Goal: Use online tool/utility: Utilize a website feature to perform a specific function

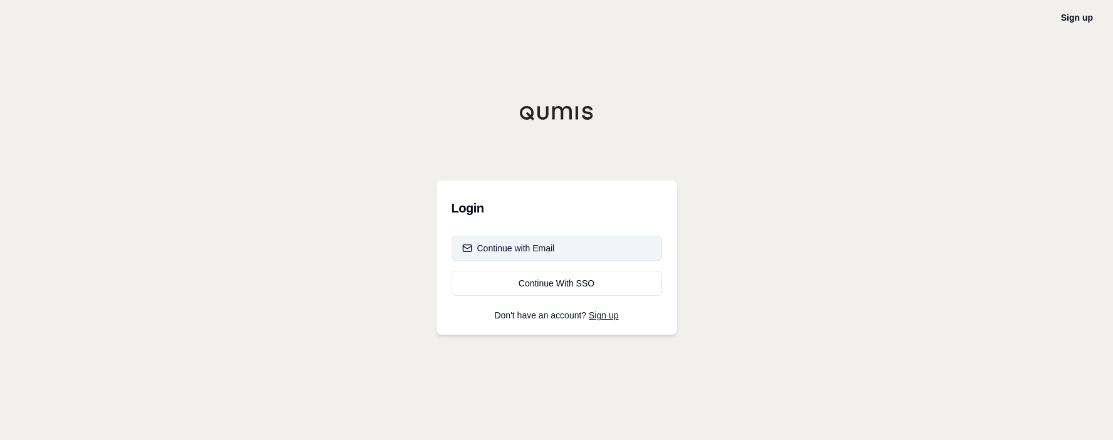
click at [554, 245] on div "Continue with Email" at bounding box center [508, 248] width 93 height 13
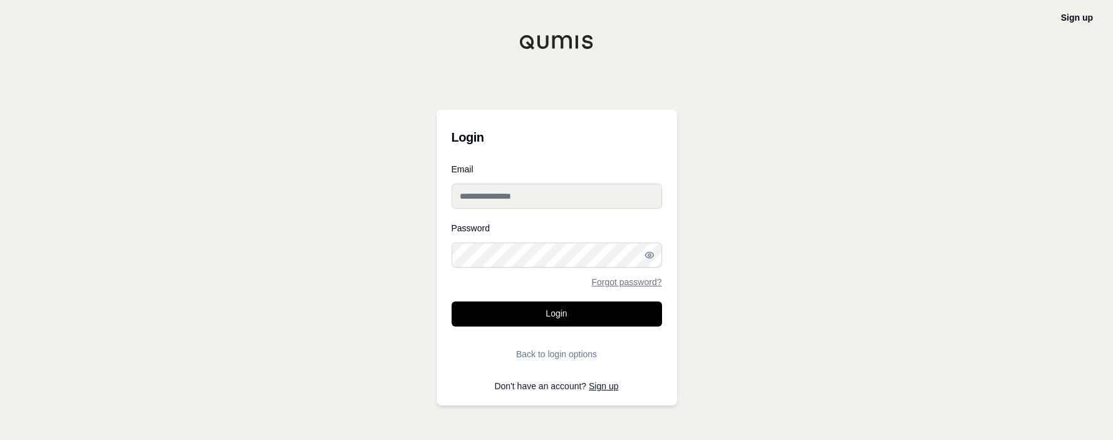
type input "**********"
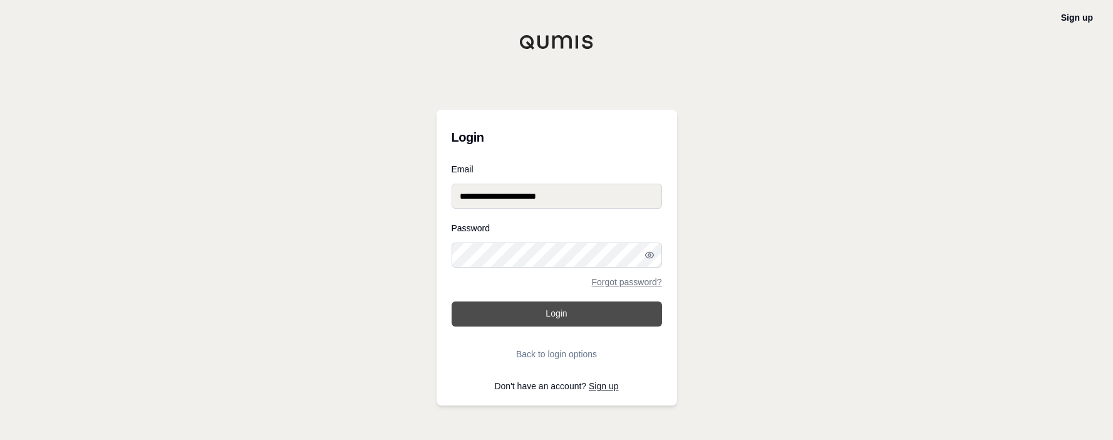
drag, startPoint x: 544, startPoint y: 297, endPoint x: 546, endPoint y: 306, distance: 9.1
click at [546, 297] on form "**********" at bounding box center [556, 266] width 210 height 202
click at [546, 306] on button "Login" at bounding box center [556, 313] width 210 height 25
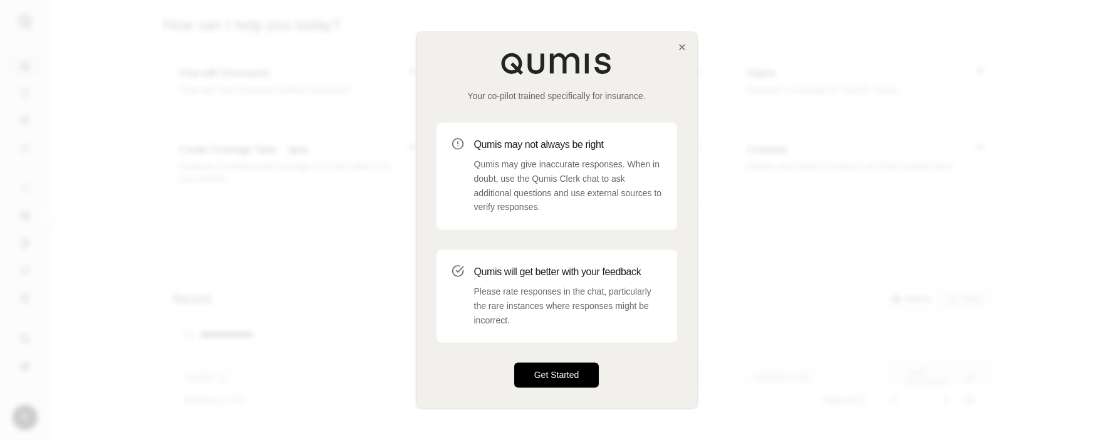
click at [584, 376] on button "Get Started" at bounding box center [556, 375] width 85 height 25
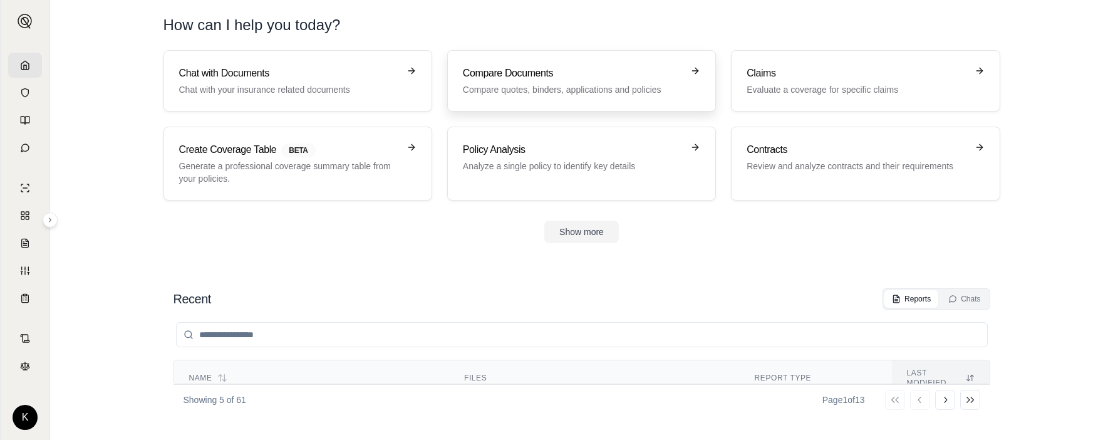
click at [542, 76] on h3 "Compare Documents" at bounding box center [573, 73] width 220 height 15
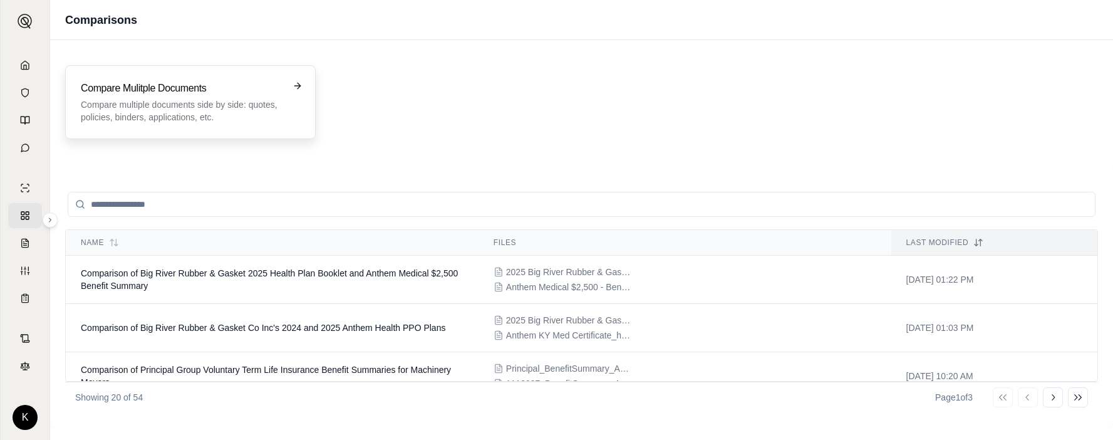
click at [187, 125] on div "Compare Mulitple Documents Compare multiple documents side by side: quotes, pol…" at bounding box center [190, 102] width 250 height 74
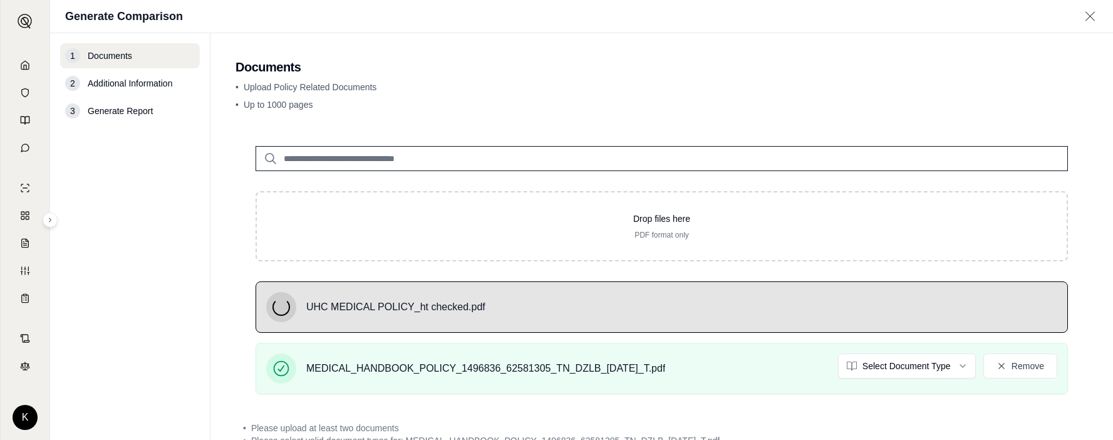
click at [949, 358] on html "K Generate Comparison 1 Documents 2 Additional Information 3 Generate Report Do…" at bounding box center [556, 220] width 1113 height 440
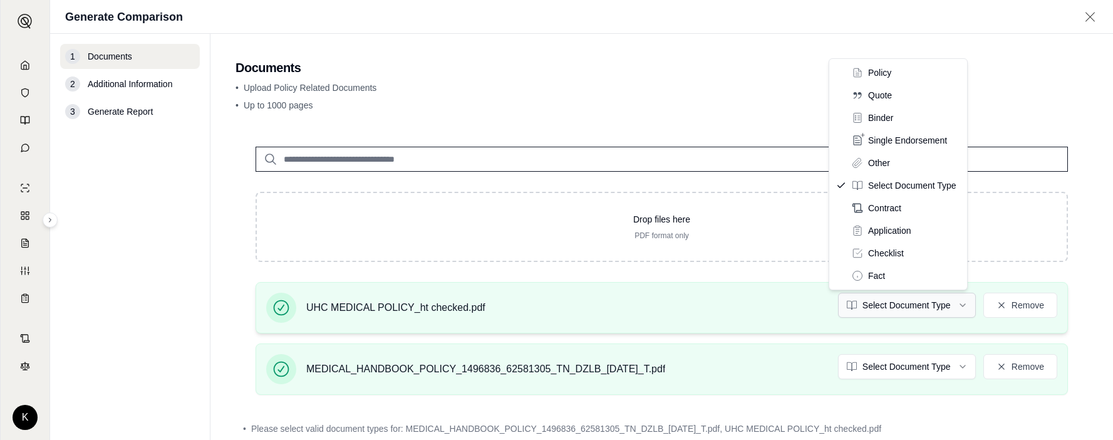
click at [931, 305] on html "K Generate Comparison 1 Documents 2 Additional Information 3 Generate Report Do…" at bounding box center [556, 220] width 1113 height 440
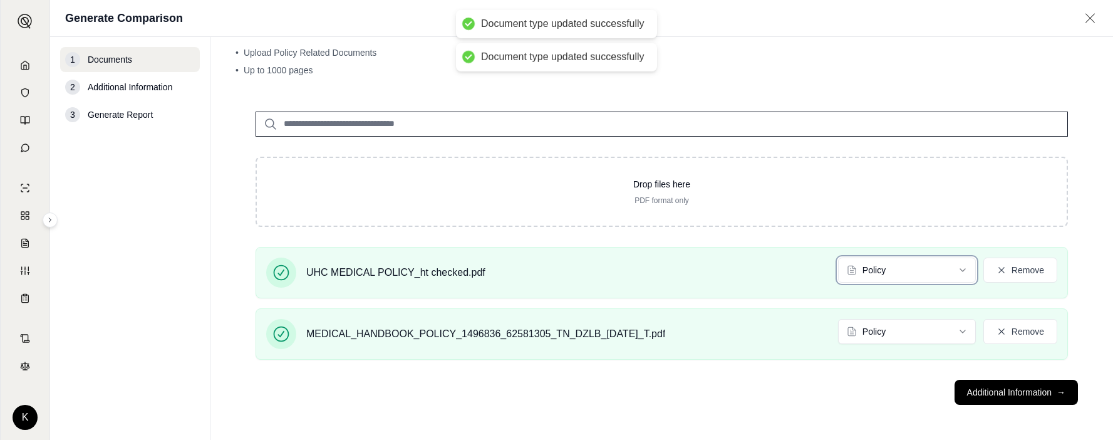
scroll to position [38, 0]
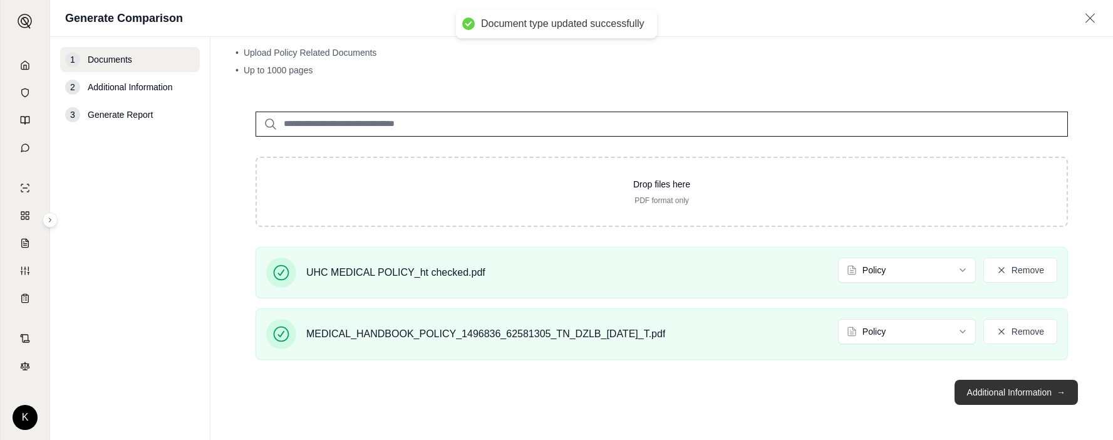
click at [969, 398] on button "Additional Information →" at bounding box center [1015, 391] width 123 height 25
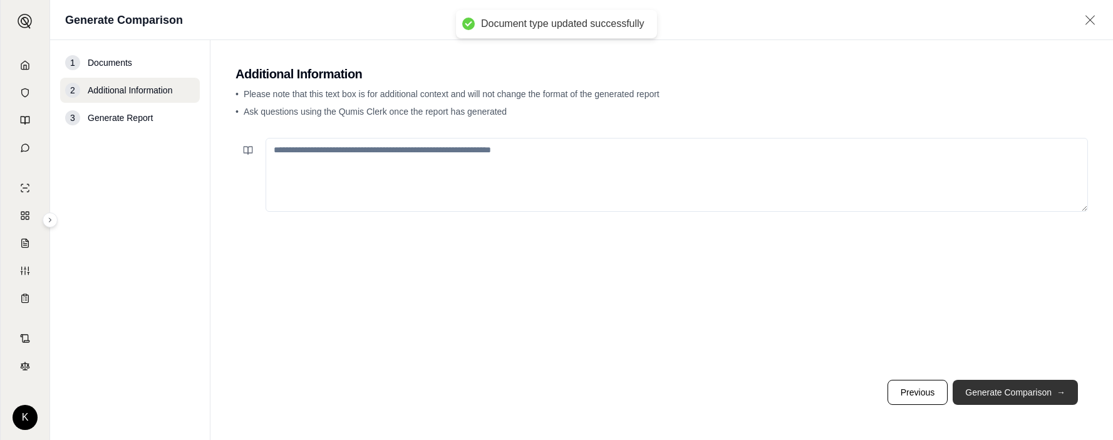
scroll to position [0, 0]
click at [967, 391] on button "Generate Comparison →" at bounding box center [1014, 391] width 125 height 25
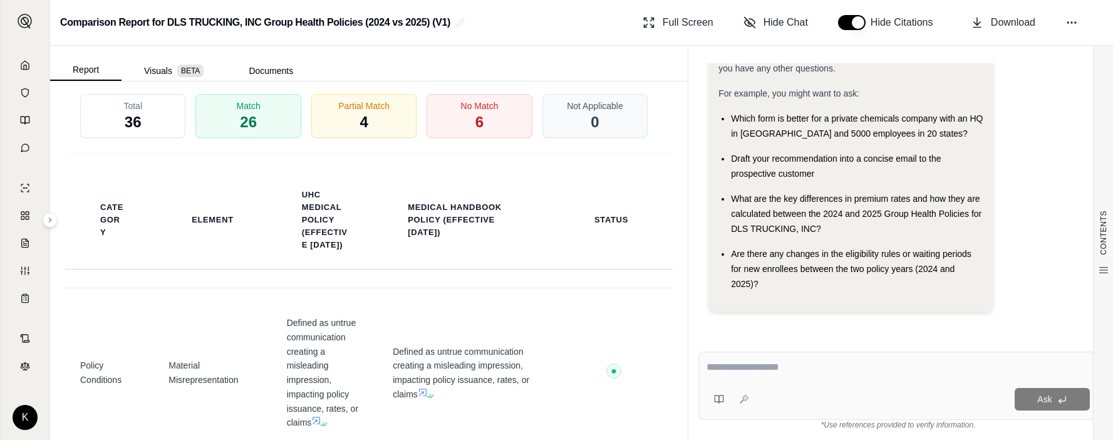
scroll to position [3507, 0]
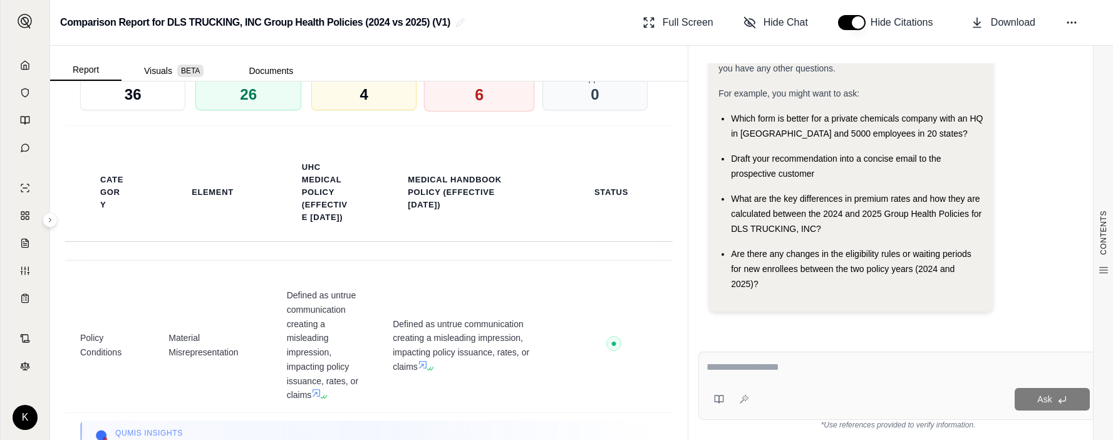
click at [482, 111] on div "No Match 6" at bounding box center [479, 88] width 111 height 46
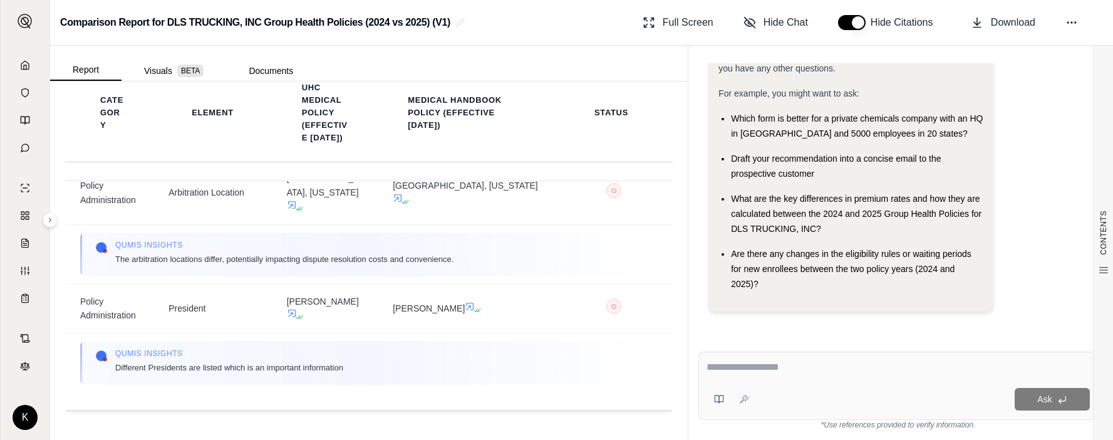
scroll to position [596, 0]
click at [25, 64] on icon at bounding box center [25, 65] width 10 height 10
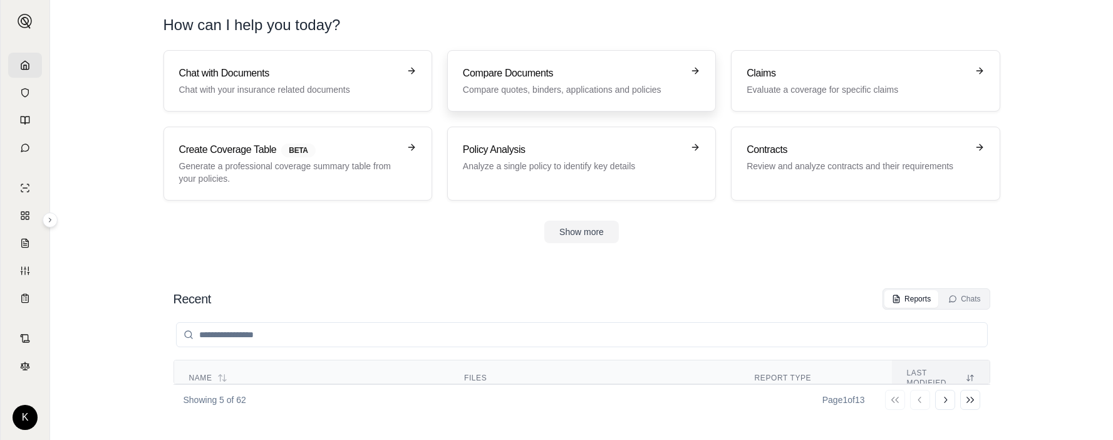
click at [510, 96] on link "Compare Documents Compare quotes, binders, applications and policies" at bounding box center [581, 80] width 269 height 61
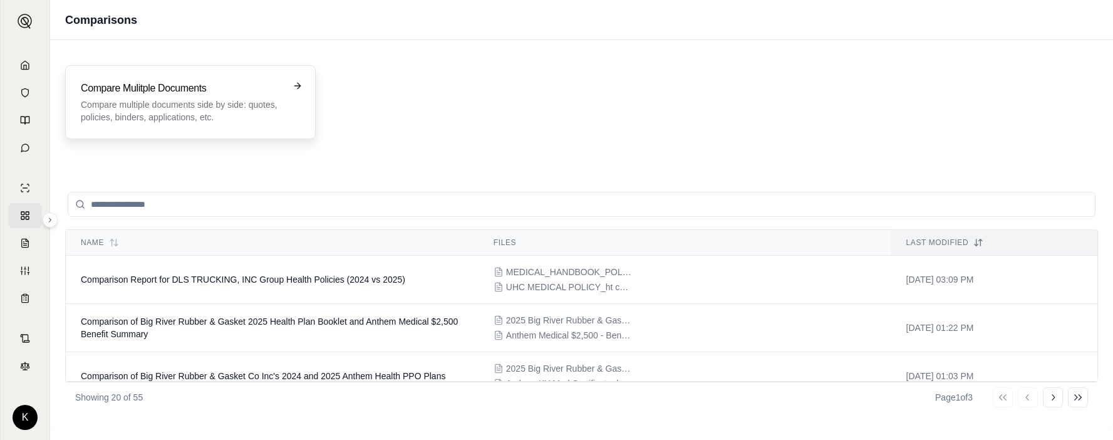
click at [230, 88] on h3 "Compare Mulitple Documents" at bounding box center [182, 88] width 202 height 15
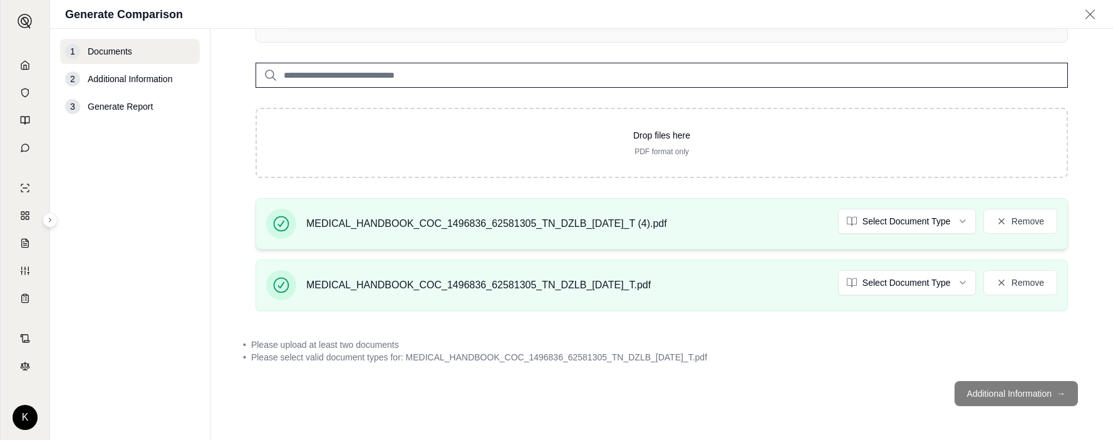
scroll to position [162, 0]
click at [1041, 279] on button "Remove" at bounding box center [1020, 281] width 74 height 25
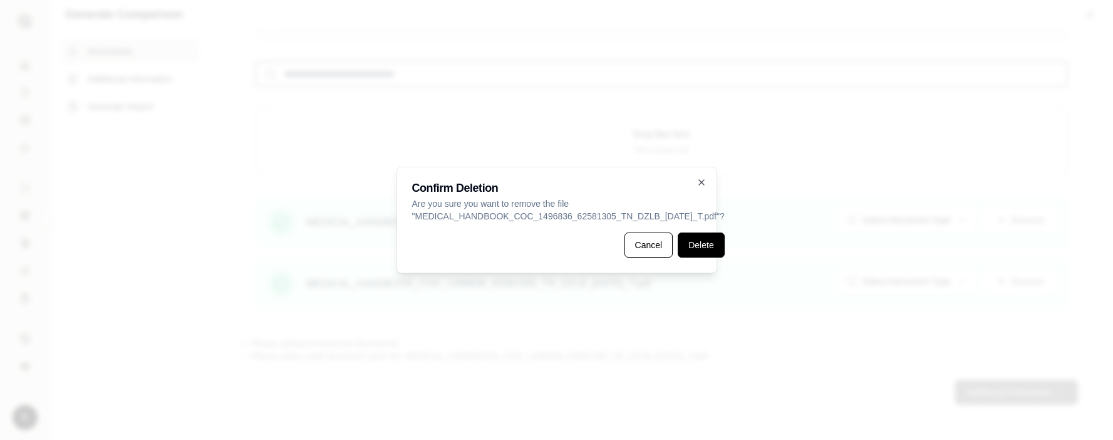
click at [678, 248] on button "Delete" at bounding box center [701, 244] width 46 height 25
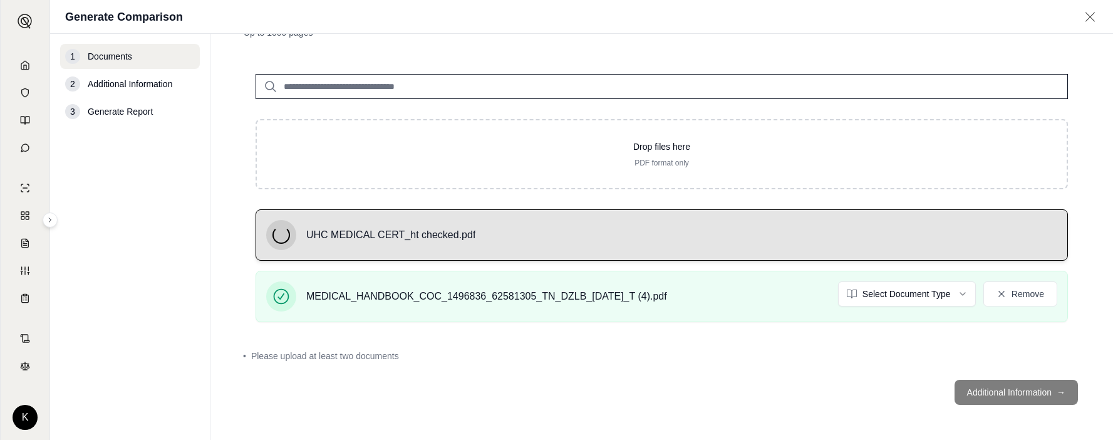
scroll to position [82, 0]
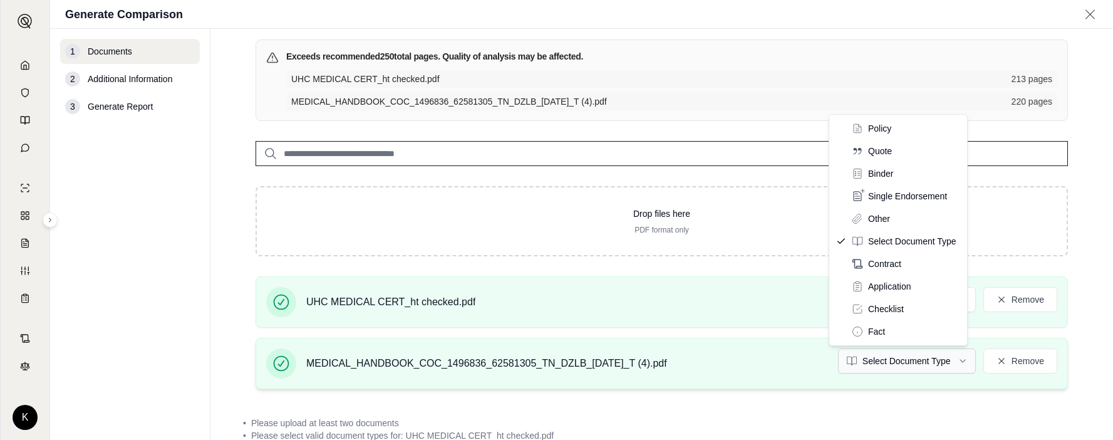
click at [861, 354] on html "K Generate Comparison 1 Documents 2 Additional Information 3 Generate Report Do…" at bounding box center [556, 220] width 1113 height 440
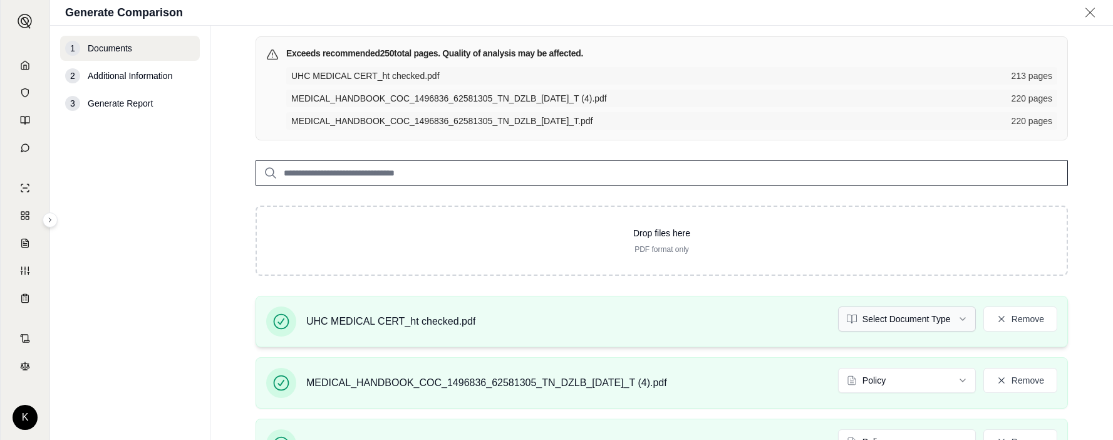
click at [867, 311] on html "K Generate Comparison 1 Documents 2 Additional Information 3 Generate Report Do…" at bounding box center [556, 220] width 1113 height 440
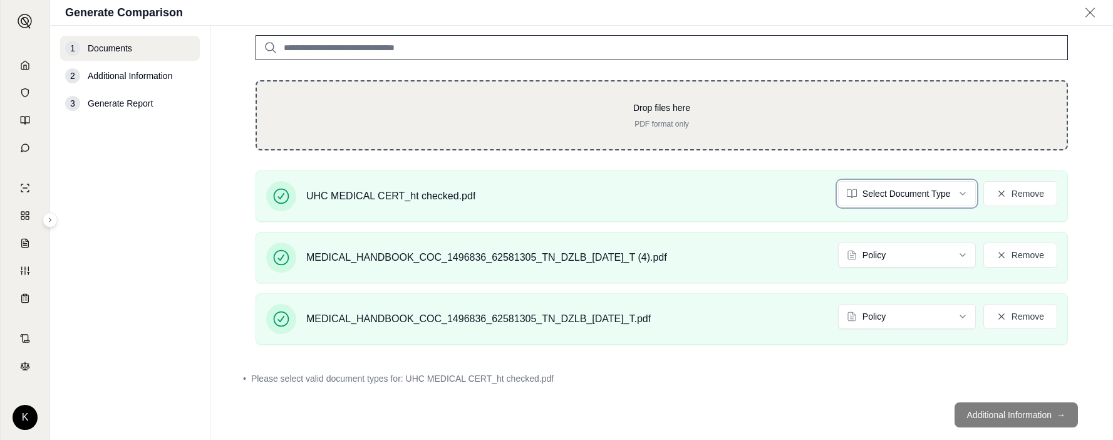
scroll to position [194, 0]
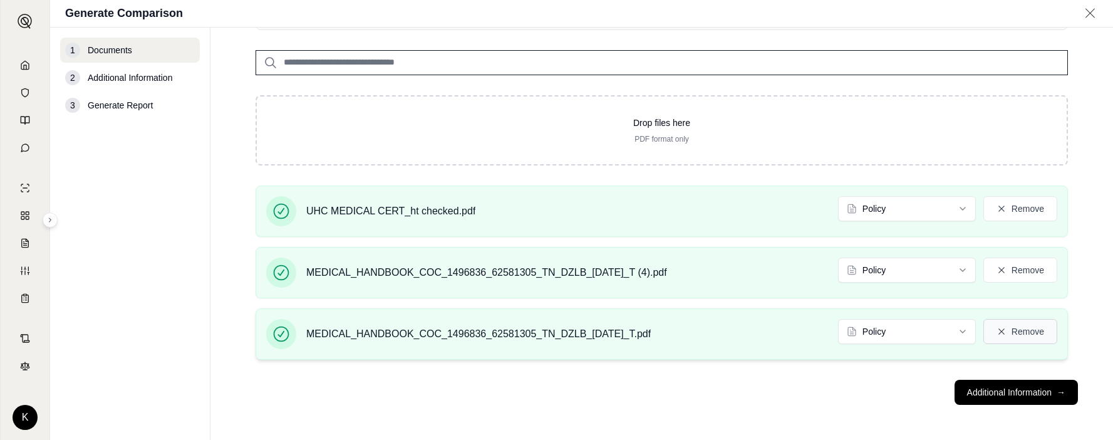
click at [1026, 323] on button "Remove" at bounding box center [1020, 331] width 74 height 25
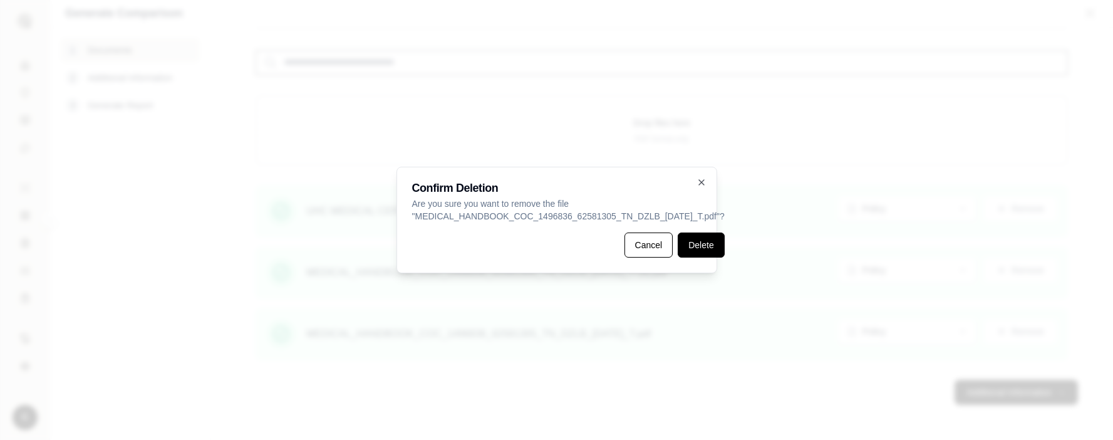
click at [684, 252] on button "Delete" at bounding box center [701, 244] width 46 height 25
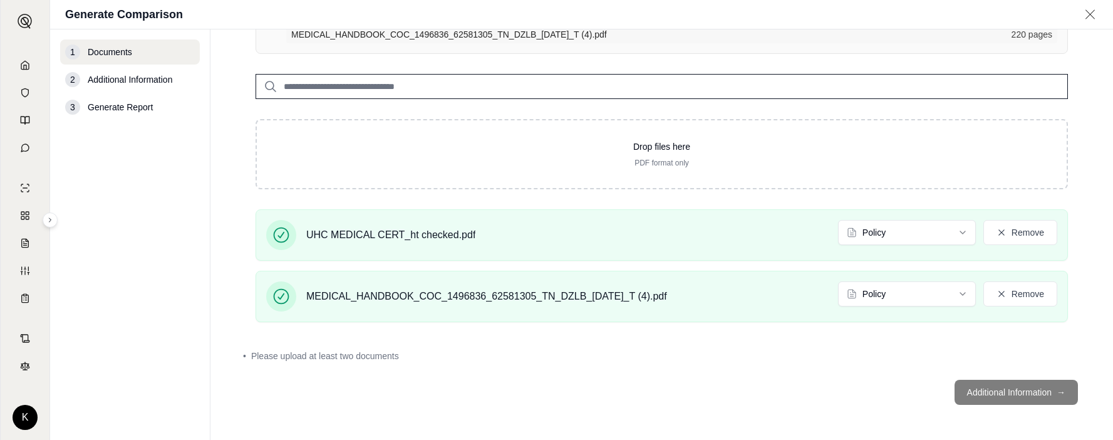
scroll to position [150, 0]
click at [1015, 383] on footer "Additional Information →" at bounding box center [661, 391] width 852 height 45
click at [686, 379] on footer "Additional Information →" at bounding box center [661, 391] width 852 height 45
